Goal: Navigation & Orientation: Find specific page/section

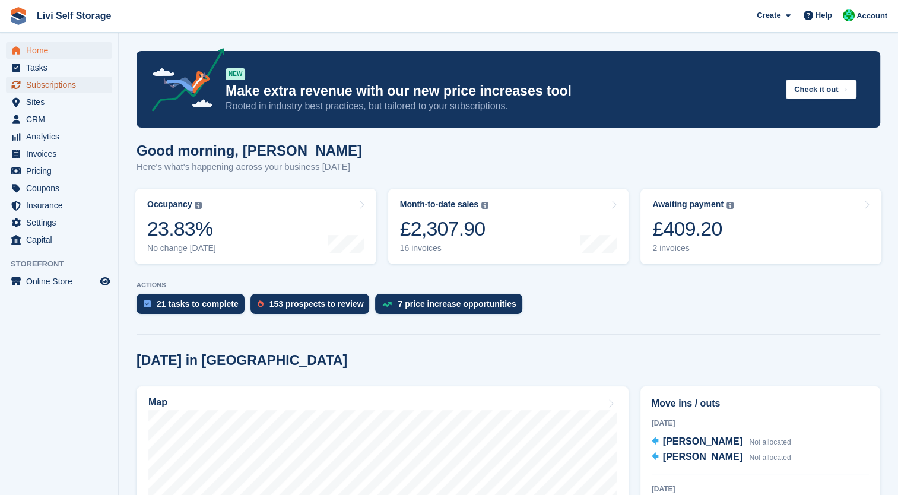
click at [48, 83] on span "Subscriptions" at bounding box center [61, 85] width 71 height 17
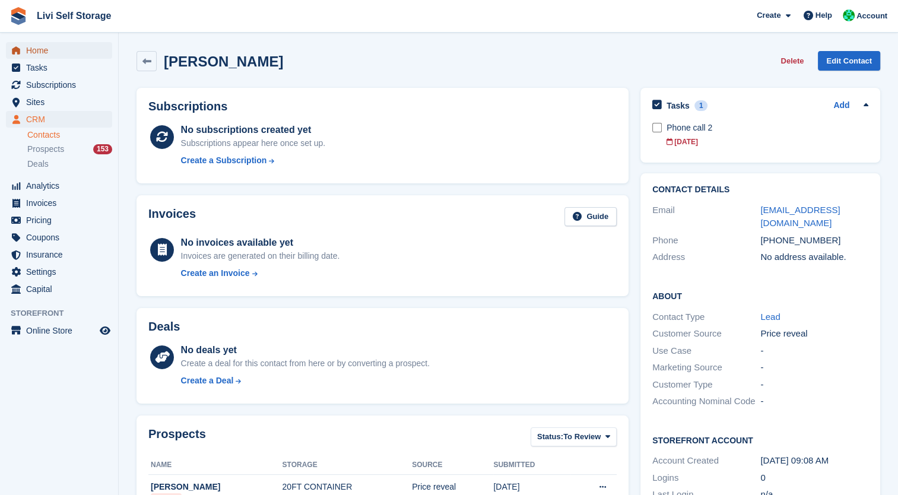
click at [34, 46] on span "Home" at bounding box center [61, 50] width 71 height 17
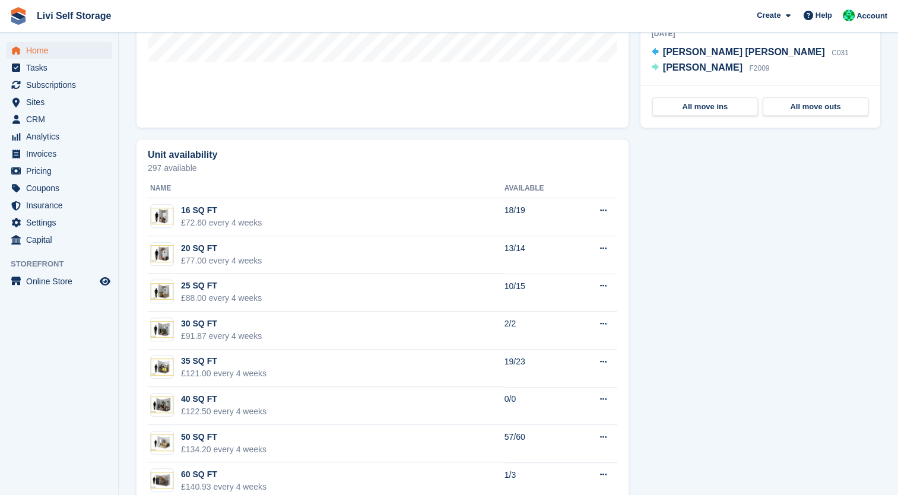
scroll to position [569, 0]
